Goal: Ask a question

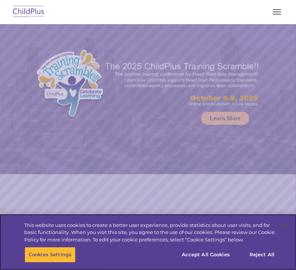
select select "MEDIUM"
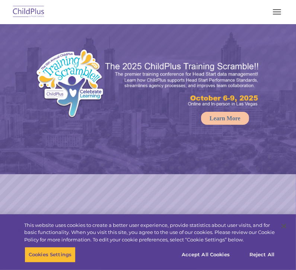
drag, startPoint x: 268, startPoint y: 24, endPoint x: 279, endPoint y: 19, distance: 12.8
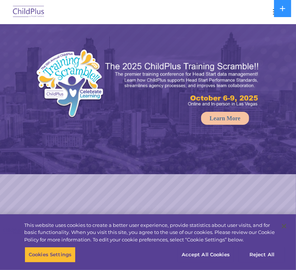
click at [279, 19] on div at bounding box center [148, 12] width 266 height 18
click at [278, 17] on button "button" at bounding box center [277, 12] width 16 height 12
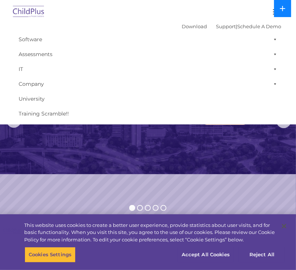
click at [277, 13] on button at bounding box center [282, 8] width 17 height 17
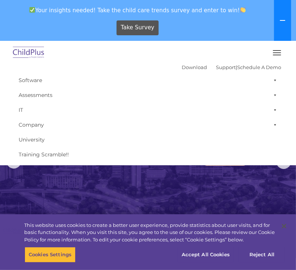
click at [278, 14] on button at bounding box center [282, 20] width 17 height 41
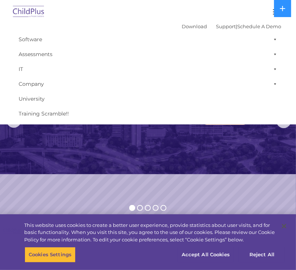
click at [271, 11] on button "button" at bounding box center [277, 12] width 16 height 12
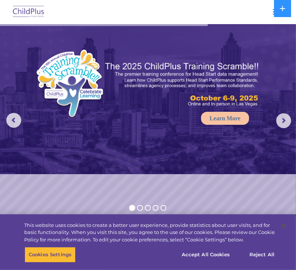
click at [271, 11] on button "button" at bounding box center [277, 12] width 16 height 12
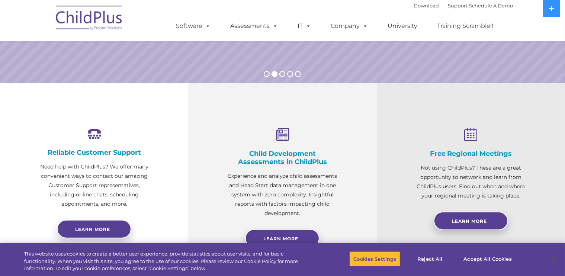
scroll to position [130, 0]
